Goal: Download file/media

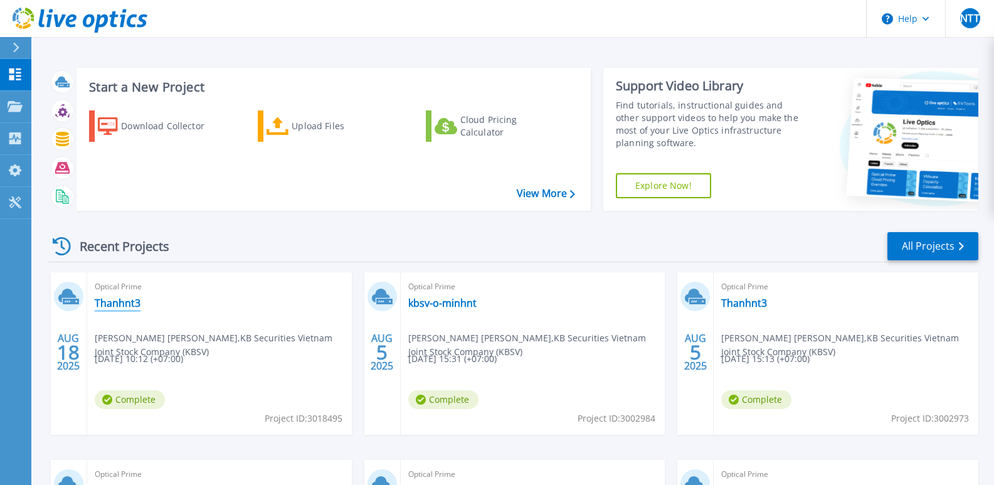
click at [115, 306] on link "Thanhnt3" at bounding box center [118, 303] width 46 height 13
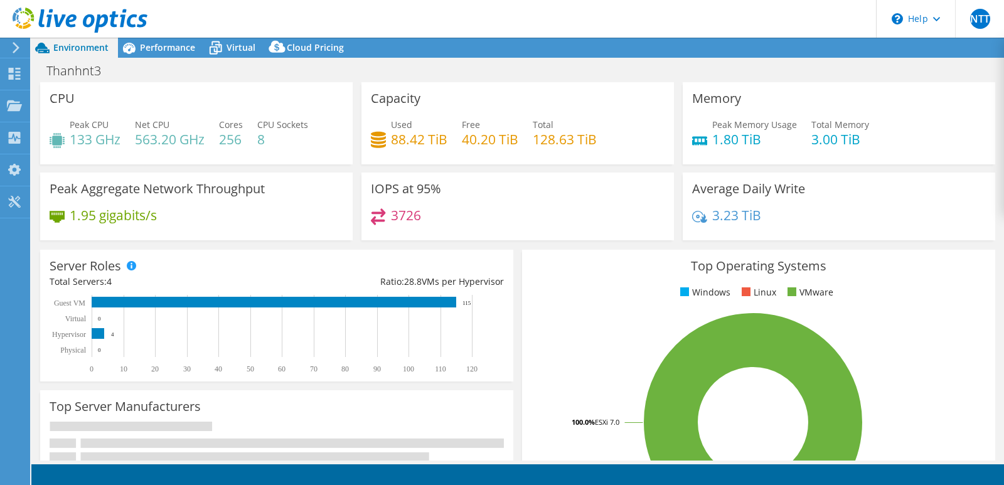
select select "USD"
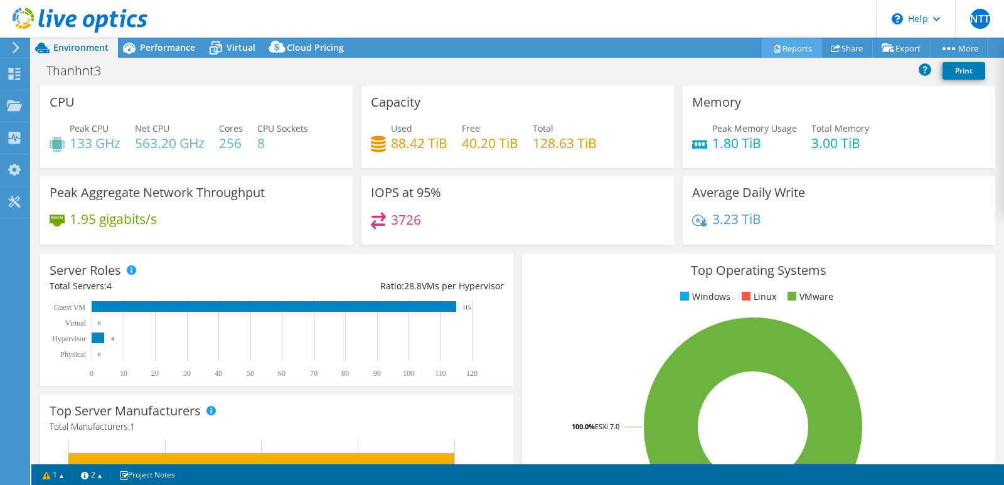
click at [782, 46] on link "Reports" at bounding box center [792, 47] width 60 height 19
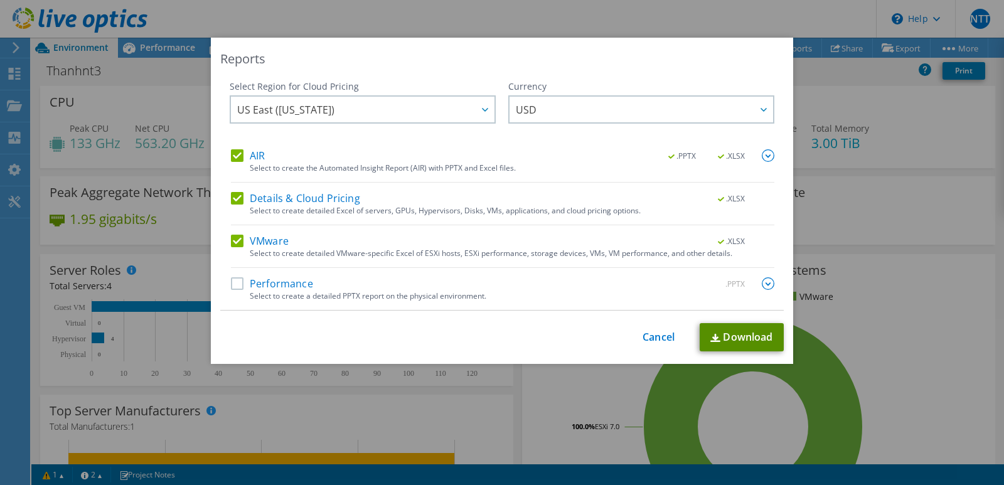
click at [743, 339] on link "Download" at bounding box center [742, 337] width 84 height 28
